Goal: Find specific page/section: Find specific page/section

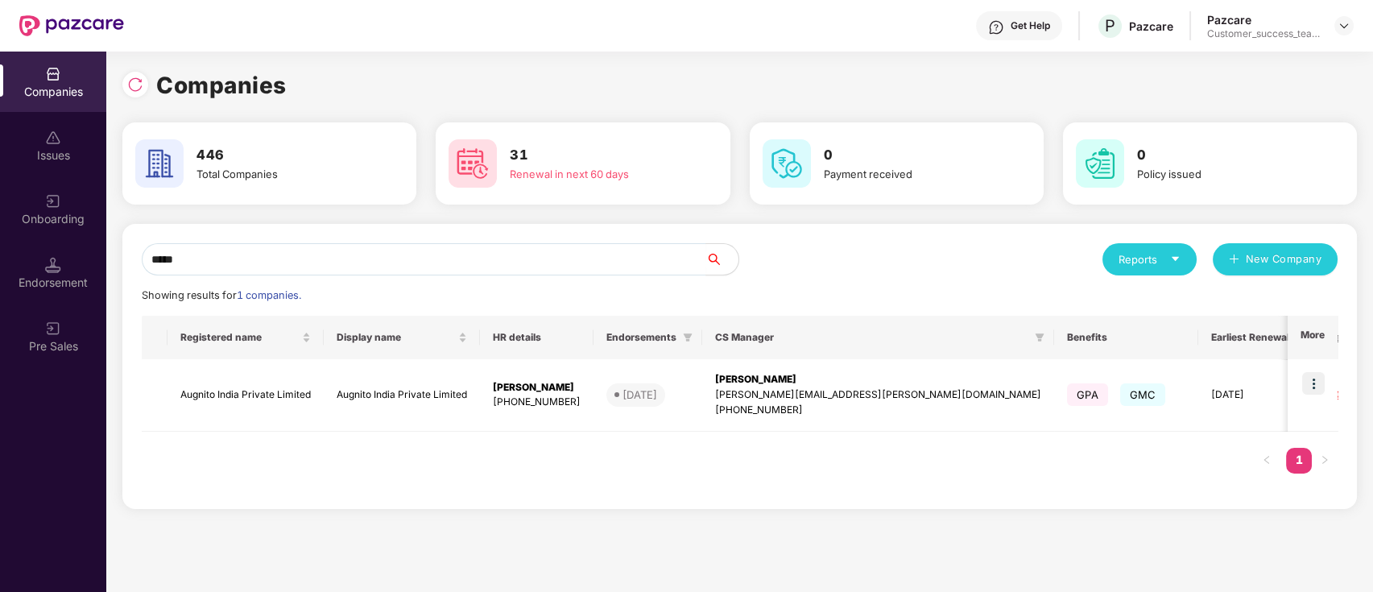
click at [1321, 376] on img at bounding box center [1313, 383] width 23 height 23
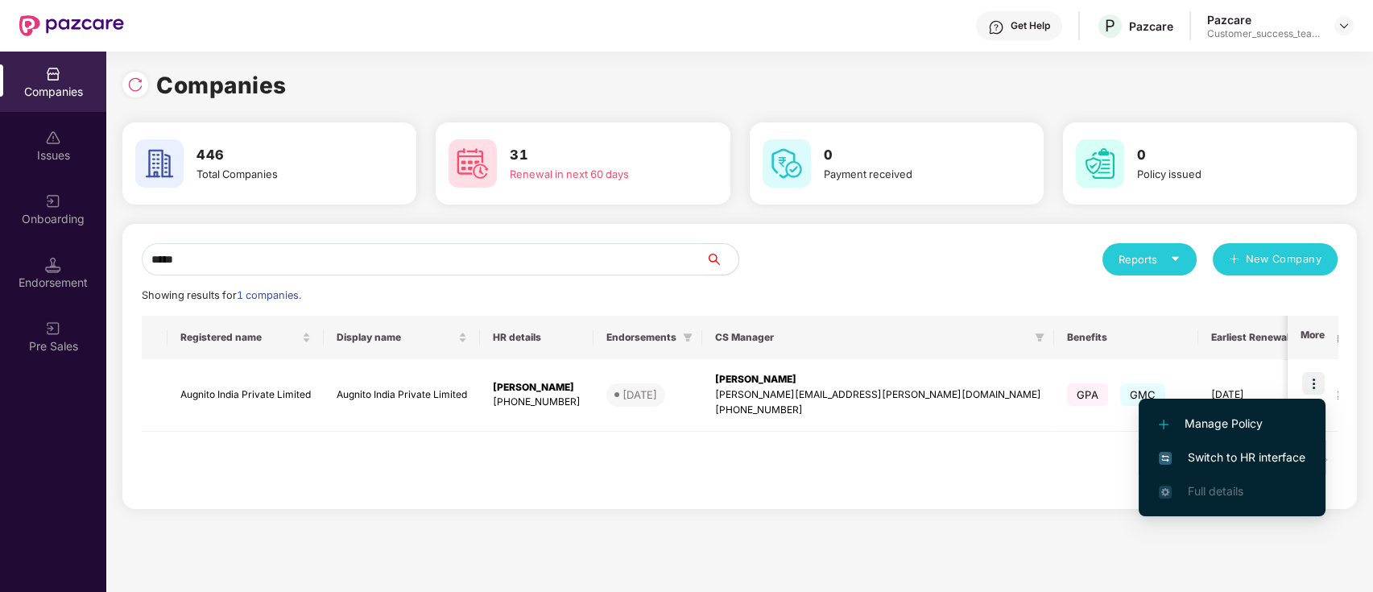
click at [1276, 459] on span "Switch to HR interface" at bounding box center [1232, 457] width 147 height 18
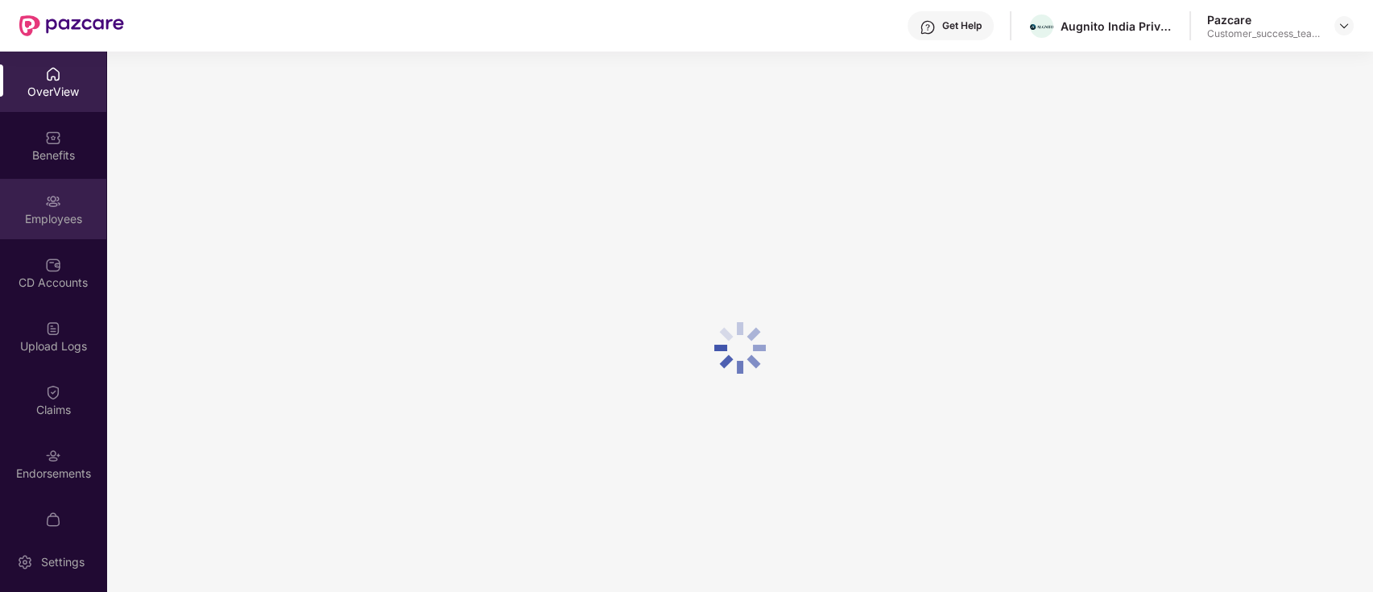
click at [50, 211] on div "Employees" at bounding box center [53, 219] width 106 height 16
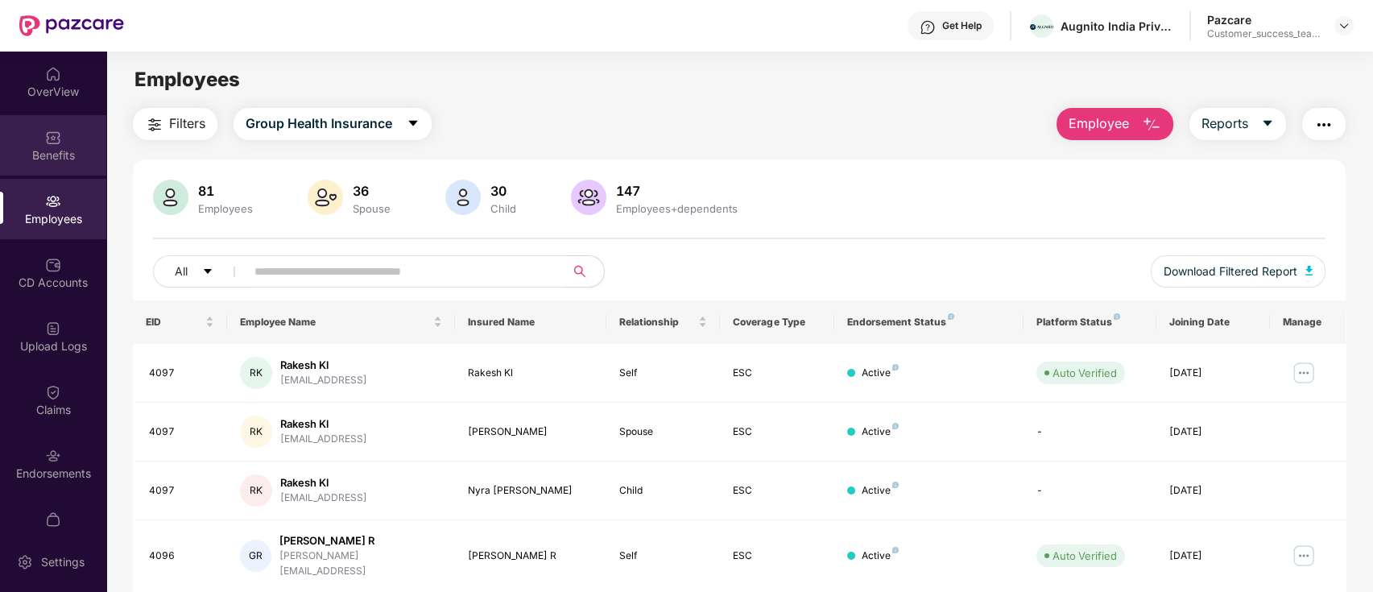
click at [52, 138] on img at bounding box center [53, 138] width 16 height 16
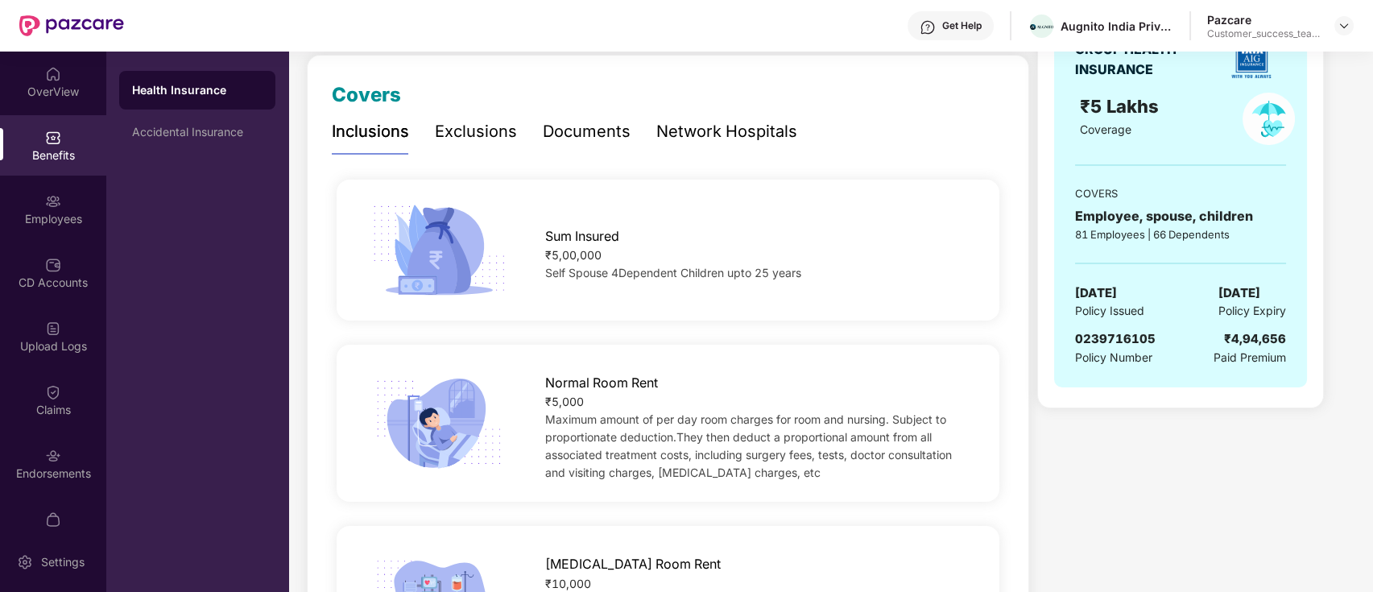
scroll to position [214, 0]
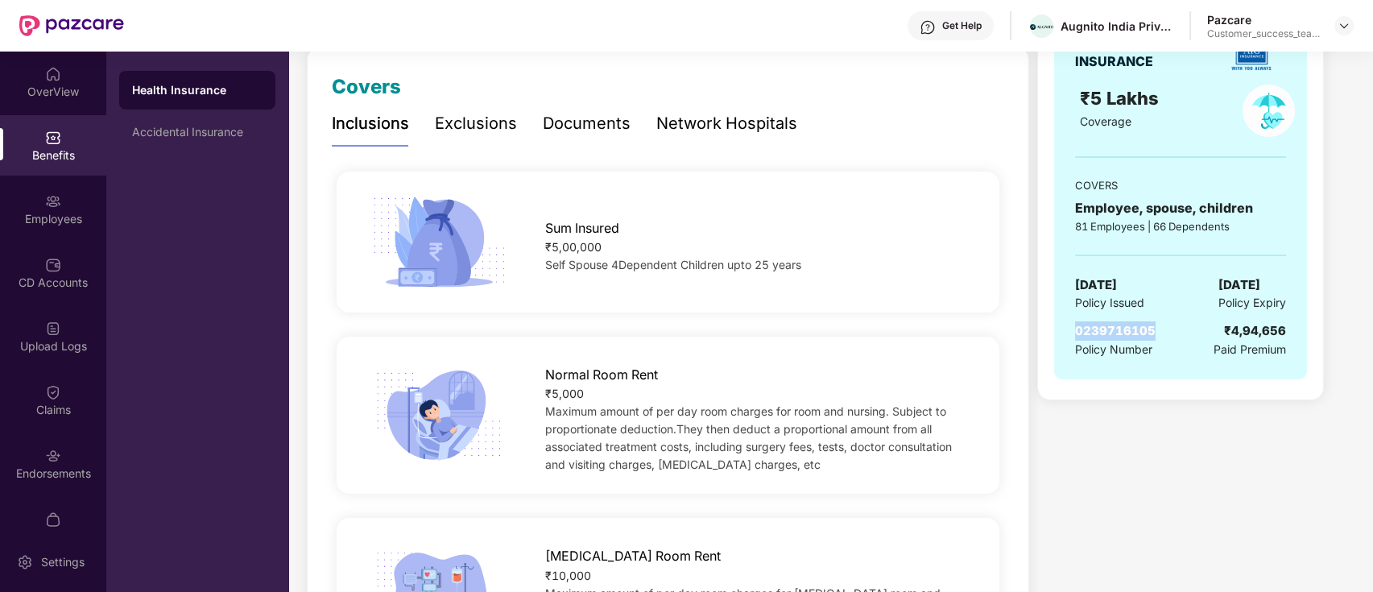
drag, startPoint x: 1075, startPoint y: 334, endPoint x: 1153, endPoint y: 328, distance: 78.4
click at [1155, 328] on div "0239716105 Policy Number ₹4,94,656 Paid Premium" at bounding box center [1180, 339] width 211 height 37
copy span "0239716105"
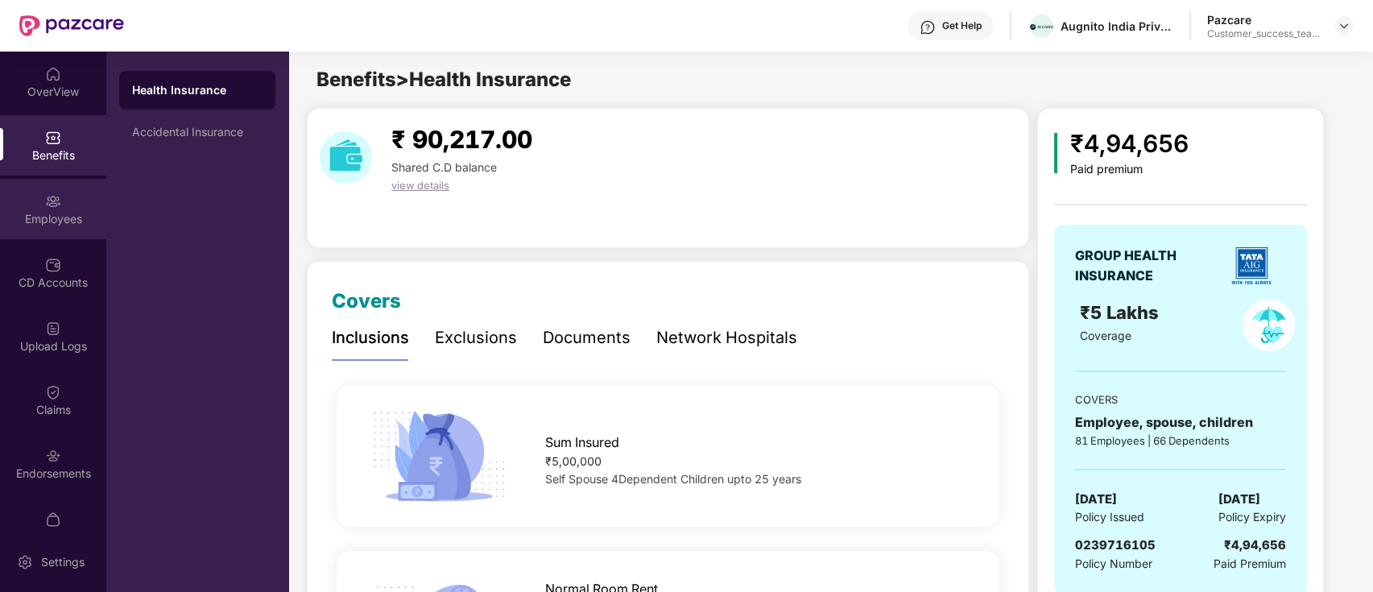
click at [81, 218] on div "Employees" at bounding box center [53, 219] width 106 height 16
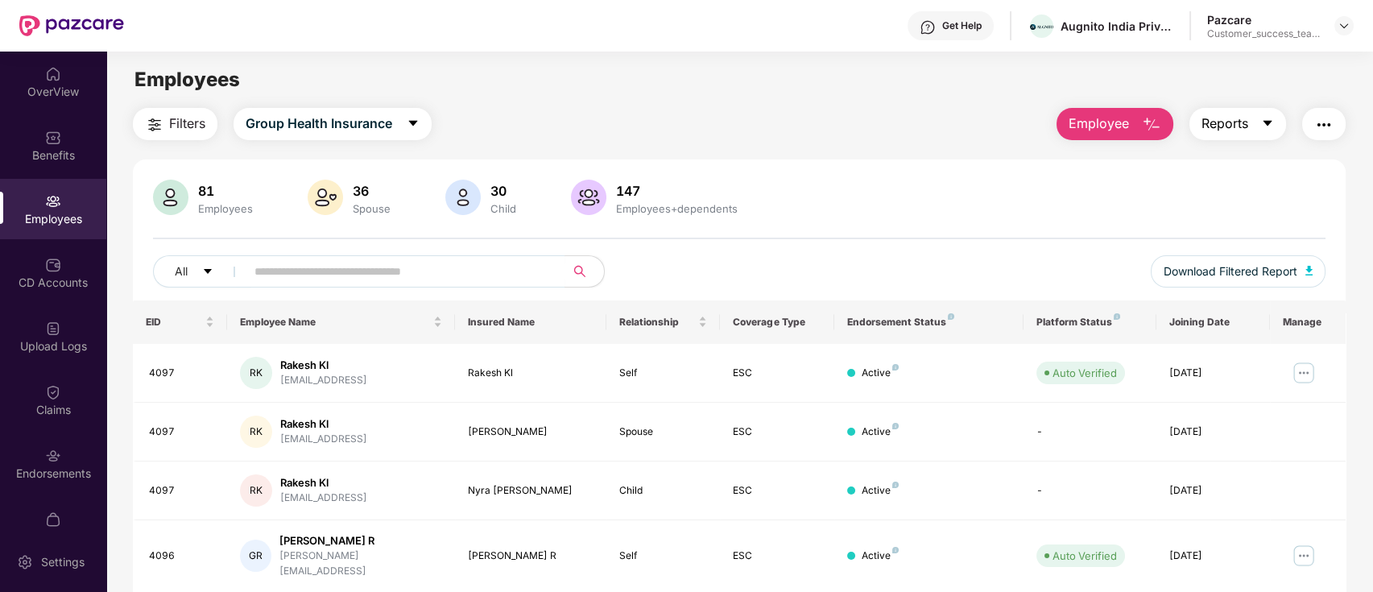
click at [1232, 118] on span "Reports" at bounding box center [1224, 124] width 47 height 20
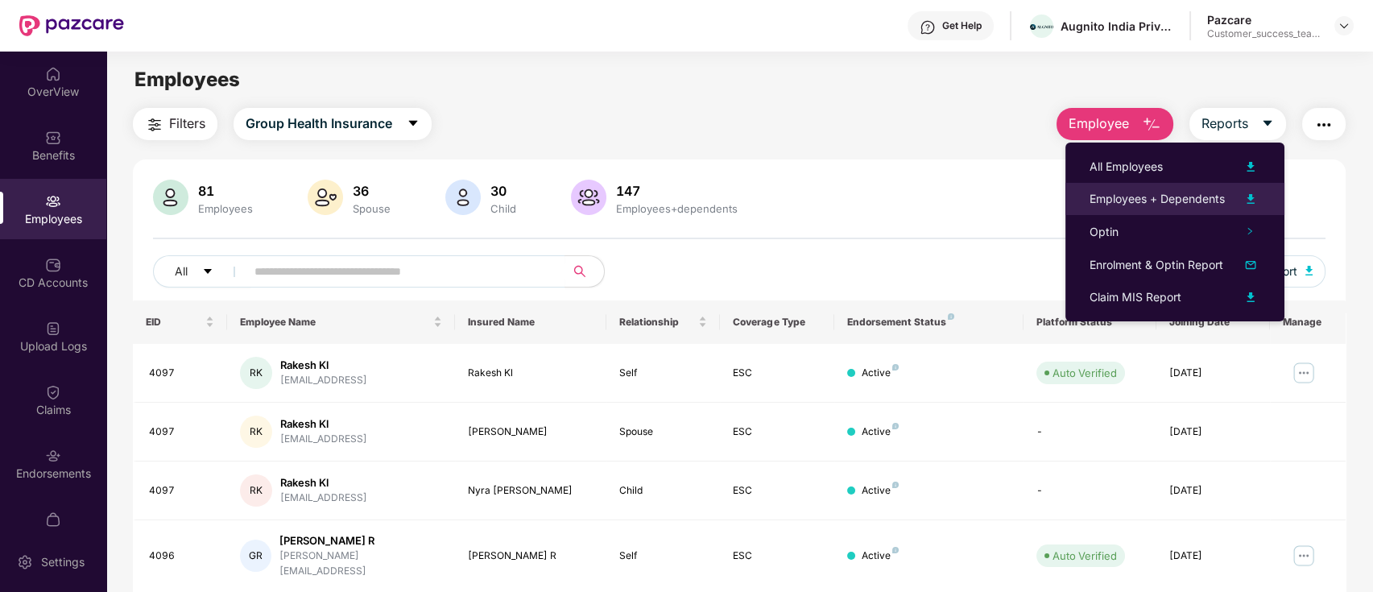
click at [1153, 196] on div "Employees + Dependents" at bounding box center [1156, 199] width 135 height 18
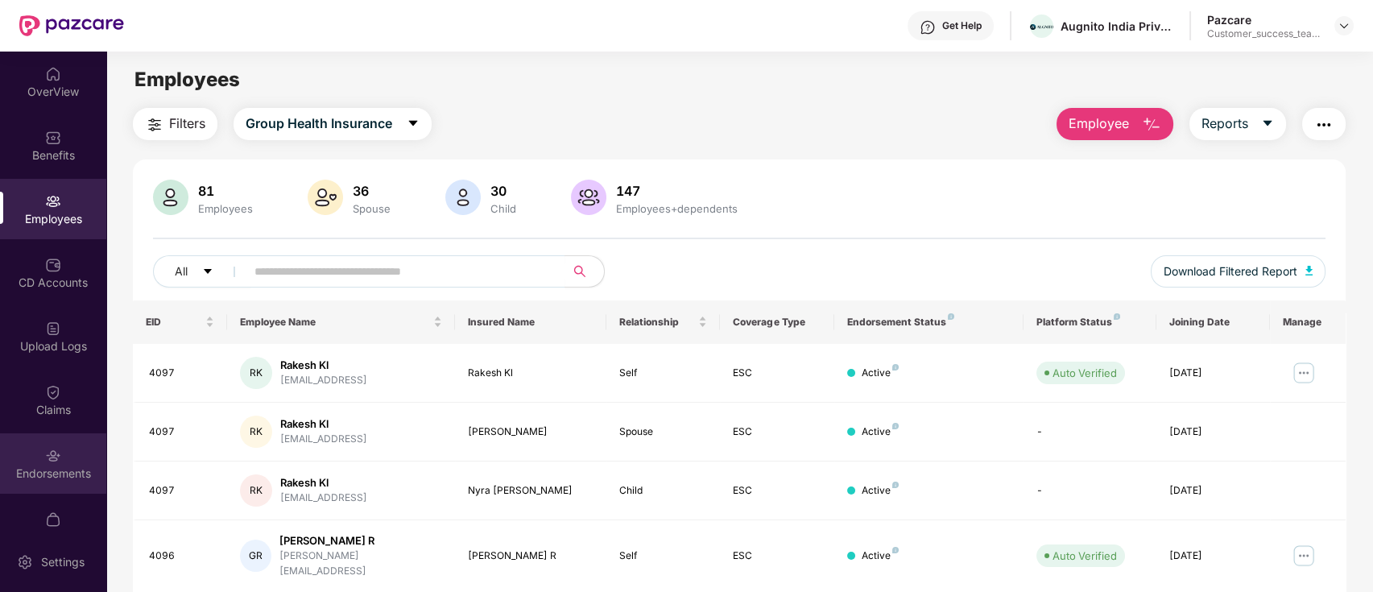
click at [64, 459] on div "Endorsements" at bounding box center [53, 463] width 106 height 60
